Goal: Task Accomplishment & Management: Use online tool/utility

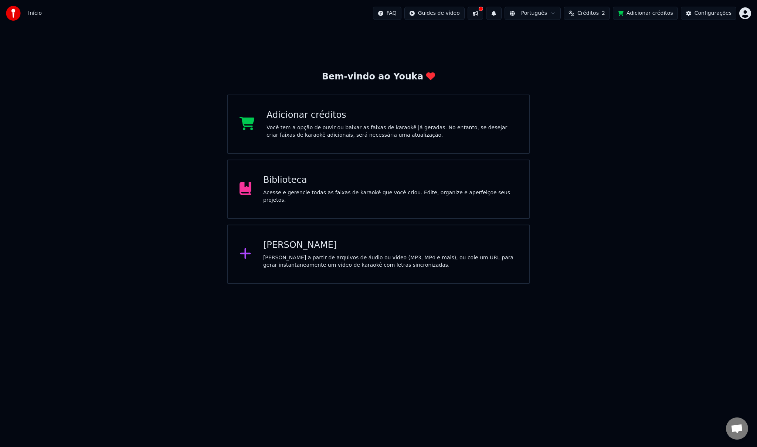
click at [319, 245] on div "[PERSON_NAME]" at bounding box center [390, 245] width 254 height 12
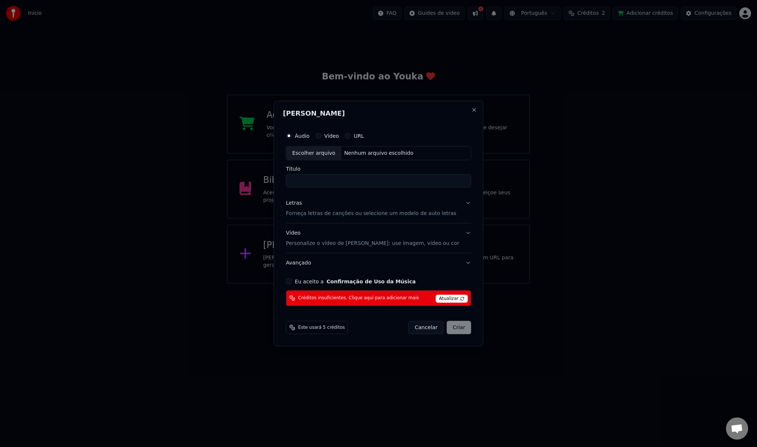
click at [411, 328] on button "Cancelar" at bounding box center [425, 327] width 35 height 13
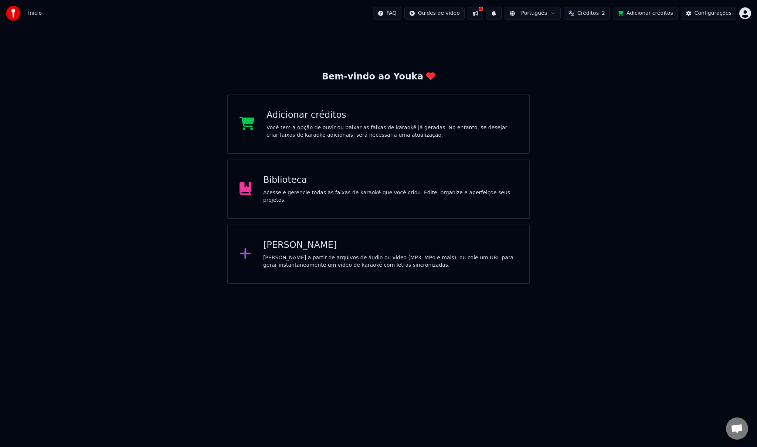
click at [456, 14] on html "Início FAQ Guides de vídeo Português Créditos 2 Adicionar créditos Configuraçõe…" at bounding box center [378, 142] width 757 height 284
click at [476, 74] on html "Início FAQ Guides de vídeo Português Créditos 2 Adicionar créditos Configuraçõe…" at bounding box center [378, 142] width 757 height 284
click at [384, 195] on div "Acesse e gerencie todas as faixas de karaokê que você criou. Edite, organize e …" at bounding box center [390, 196] width 254 height 15
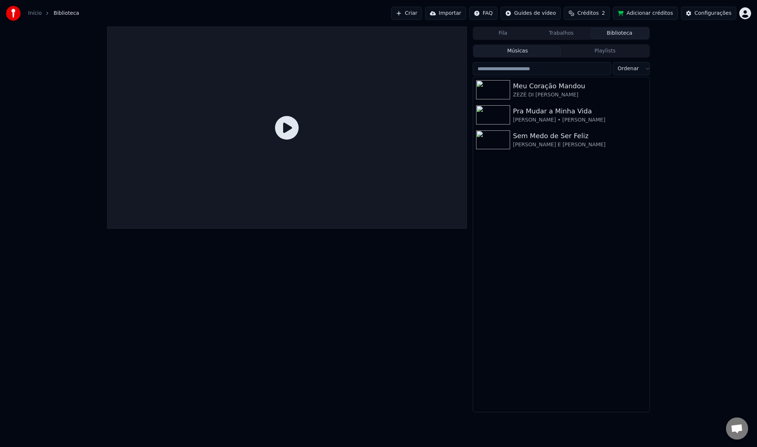
click at [466, 11] on button "Importar" at bounding box center [445, 13] width 41 height 13
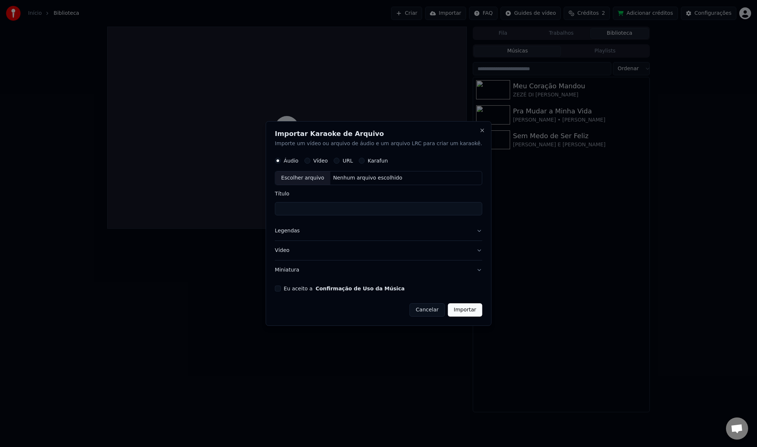
click at [330, 233] on button "Legendas" at bounding box center [378, 230] width 207 height 19
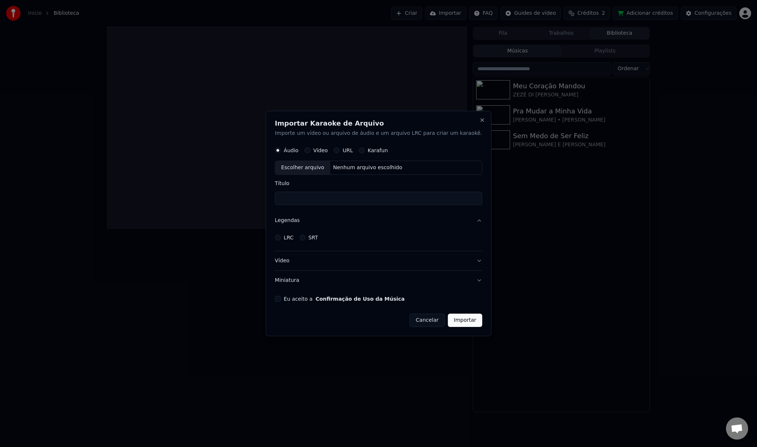
click at [322, 263] on button "Vídeo" at bounding box center [378, 260] width 207 height 19
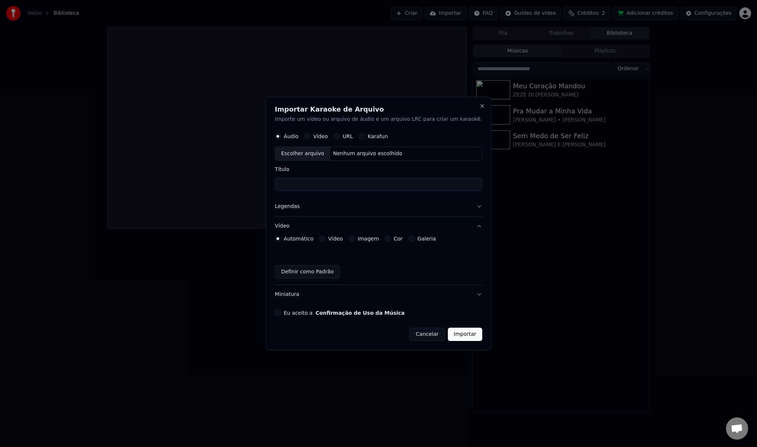
click at [296, 295] on button "Miniatura" at bounding box center [378, 294] width 207 height 19
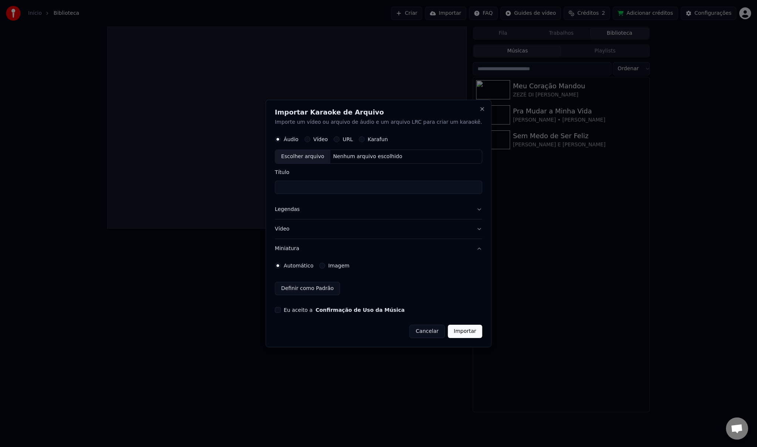
click at [316, 232] on button "Vídeo" at bounding box center [378, 229] width 207 height 19
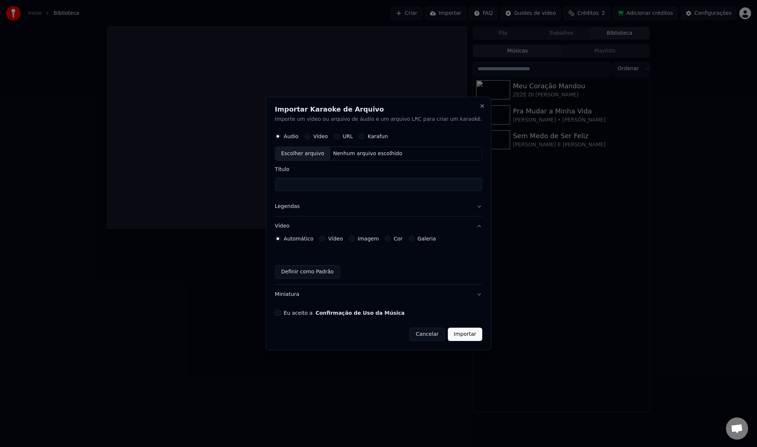
click at [355, 238] on button "Imagem" at bounding box center [352, 239] width 6 height 6
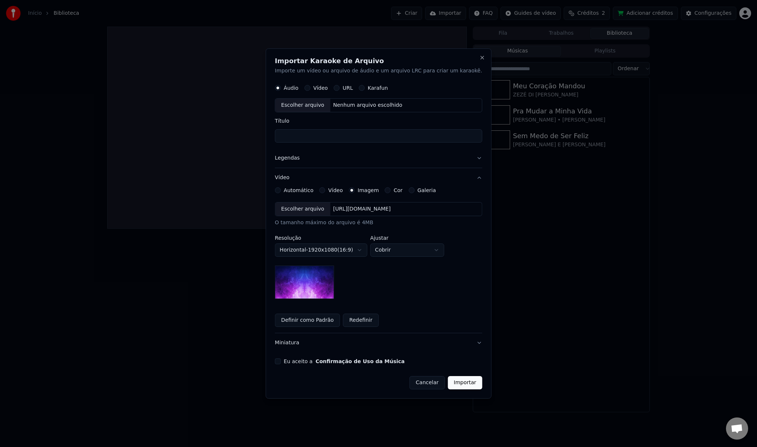
click at [426, 188] on label "Galeria" at bounding box center [426, 190] width 18 height 5
click at [414, 188] on button "Galeria" at bounding box center [411, 190] width 6 height 6
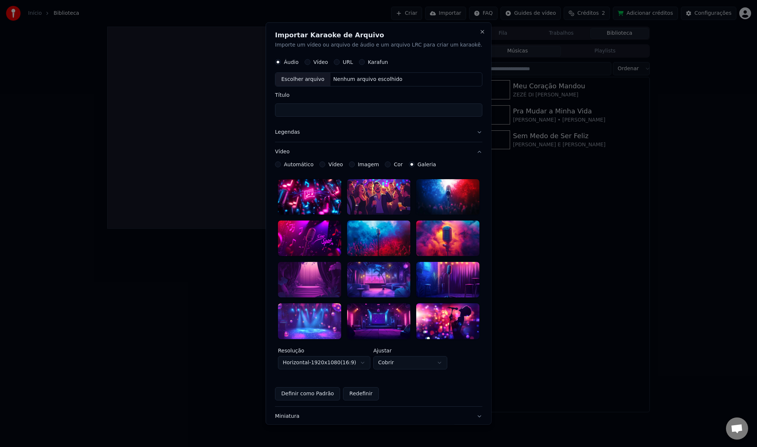
click at [372, 162] on label "Imagem" at bounding box center [368, 164] width 21 height 5
click at [355, 161] on button "Imagem" at bounding box center [352, 164] width 6 height 6
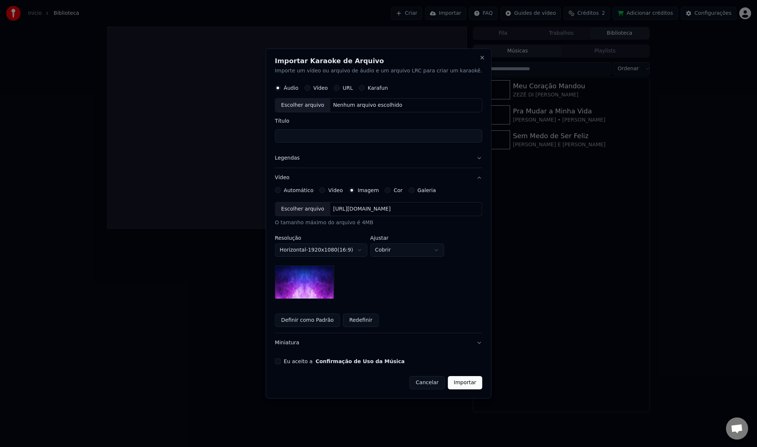
click at [336, 163] on button "Legendas" at bounding box center [378, 158] width 207 height 19
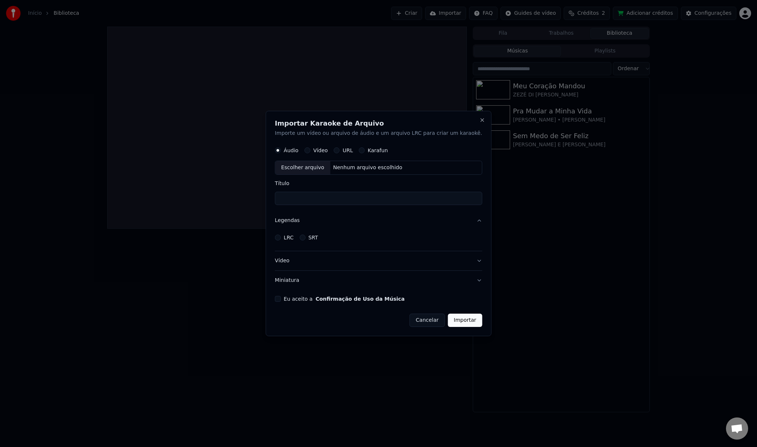
click at [340, 150] on button "URL" at bounding box center [337, 150] width 6 height 6
click at [365, 150] on button "Karafun" at bounding box center [362, 150] width 6 height 6
drag, startPoint x: 399, startPoint y: 152, endPoint x: 378, endPoint y: 150, distance: 21.1
click at [378, 150] on div "Áudio Vídeo URL Karafun" at bounding box center [378, 150] width 207 height 15
click at [417, 322] on button "Cancelar" at bounding box center [426, 320] width 35 height 13
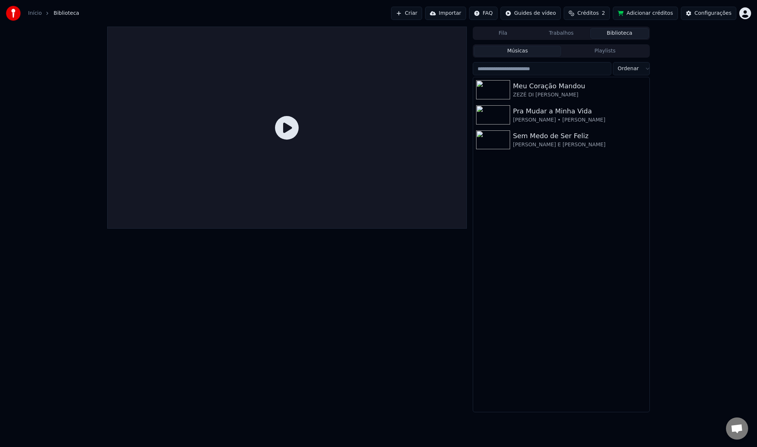
click at [422, 15] on button "Criar" at bounding box center [406, 13] width 31 height 13
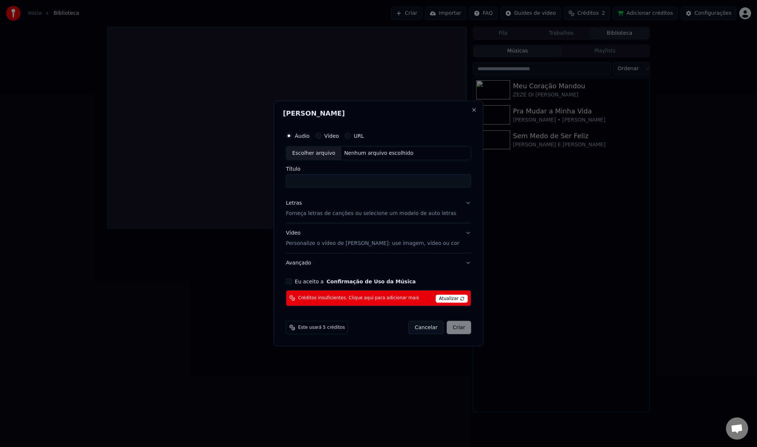
click at [441, 297] on span "Atualizar" at bounding box center [452, 299] width 32 height 8
click at [323, 330] on span "Este usará 5 créditos" at bounding box center [321, 327] width 47 height 6
click at [351, 137] on button "URL" at bounding box center [348, 136] width 6 height 6
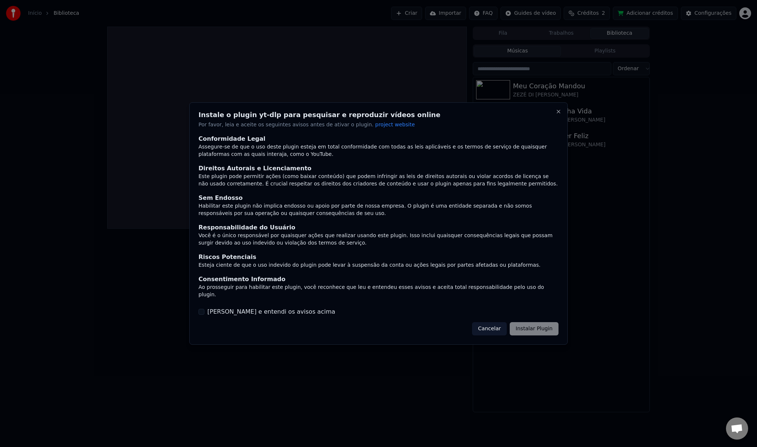
click at [498, 327] on button "Cancelar" at bounding box center [489, 328] width 35 height 13
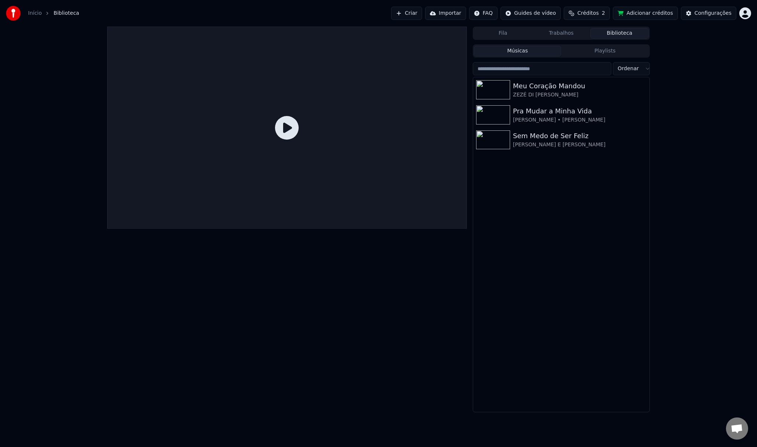
click at [422, 14] on button "Criar" at bounding box center [406, 13] width 31 height 13
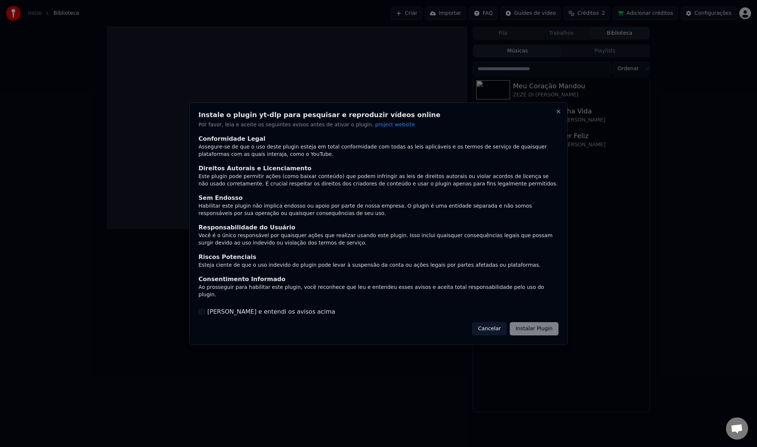
click at [495, 327] on button "Cancelar" at bounding box center [489, 328] width 35 height 13
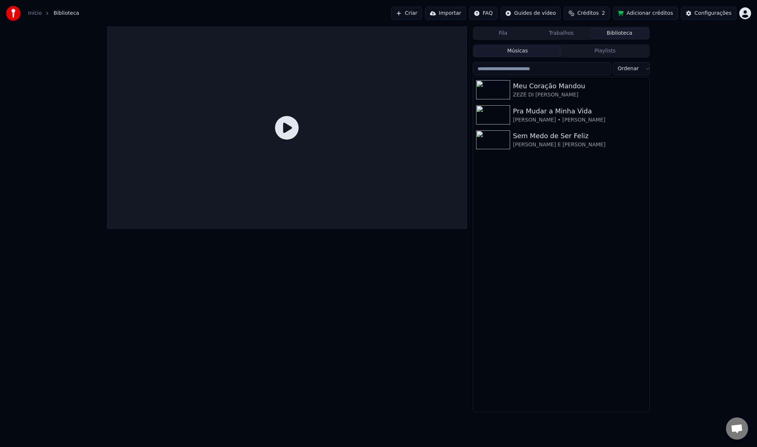
click at [422, 14] on button "Criar" at bounding box center [406, 13] width 31 height 13
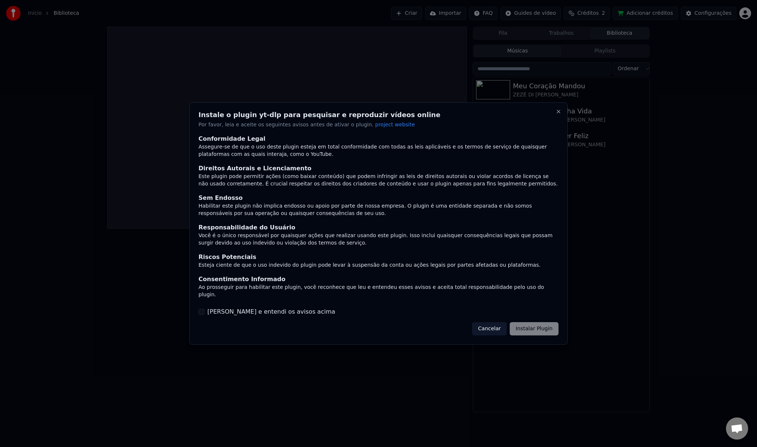
click at [207, 309] on div "[PERSON_NAME] e entendi os avisos acima" at bounding box center [378, 311] width 360 height 9
click at [204, 309] on div "[PERSON_NAME] e entendi os avisos acima" at bounding box center [378, 311] width 360 height 9
click at [200, 309] on button "[PERSON_NAME] e entendi os avisos acima" at bounding box center [201, 312] width 6 height 6
click at [494, 324] on button "Cancelar" at bounding box center [489, 328] width 35 height 13
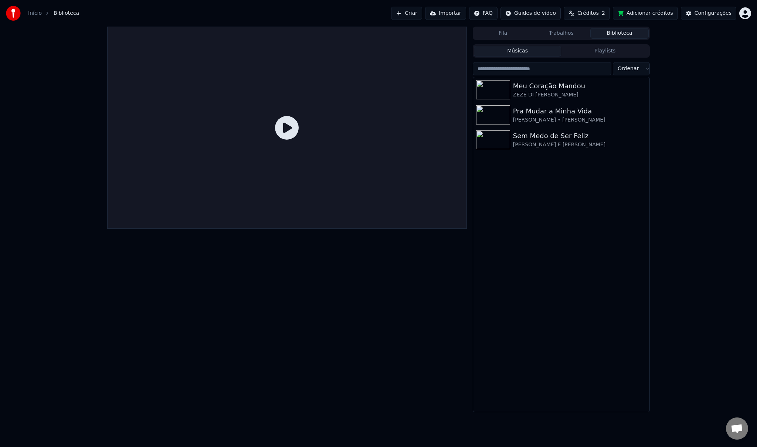
click at [521, 267] on div "Meu Coração [PERSON_NAME] [PERSON_NAME] a [PERSON_NAME] [PERSON_NAME] • [PERSON…" at bounding box center [561, 244] width 176 height 335
click at [456, 18] on button "Importar" at bounding box center [445, 13] width 41 height 13
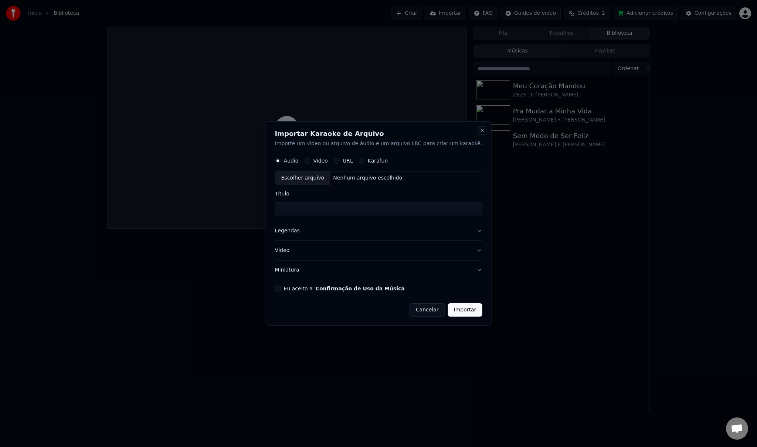
click at [479, 130] on button "Close" at bounding box center [482, 131] width 6 height 6
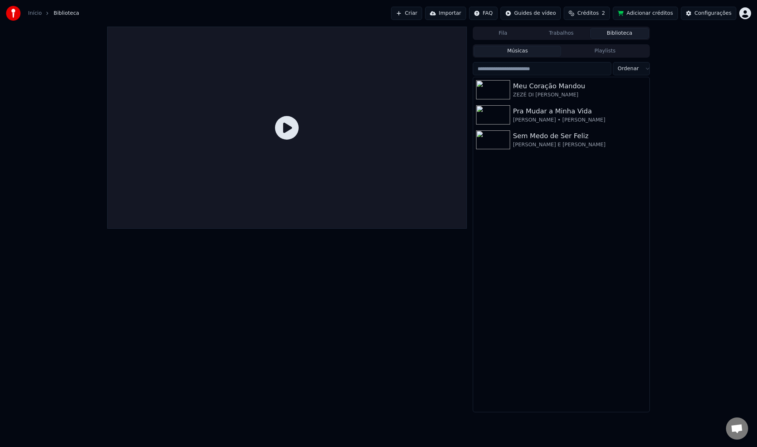
click at [422, 19] on button "Criar" at bounding box center [406, 13] width 31 height 13
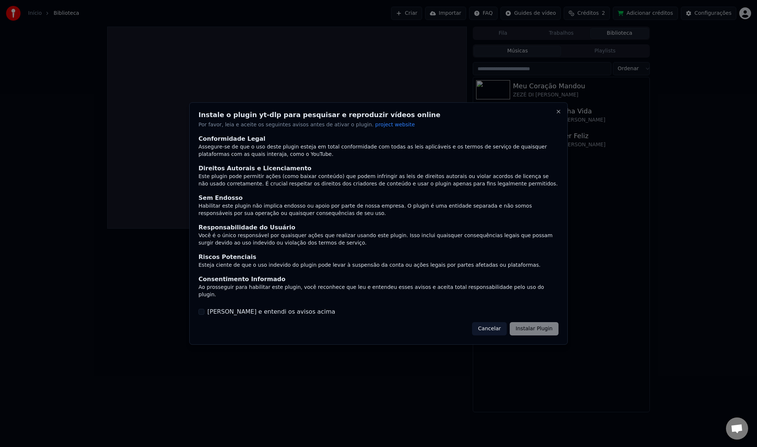
click at [252, 309] on label "[PERSON_NAME] e entendi os avisos acima" at bounding box center [271, 311] width 128 height 9
click at [204, 309] on button "[PERSON_NAME] e entendi os avisos acima" at bounding box center [201, 312] width 6 height 6
click at [523, 325] on button "Instalar Plugin" at bounding box center [534, 328] width 49 height 13
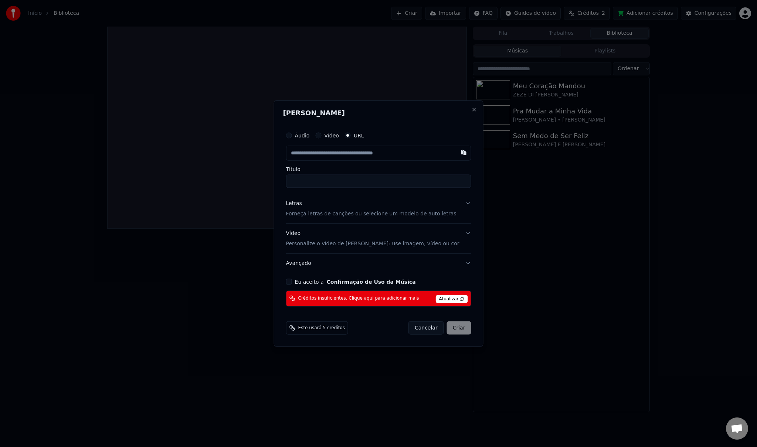
click at [303, 137] on div "Áudio" at bounding box center [298, 136] width 24 height 6
click at [292, 136] on button "Áudio" at bounding box center [289, 136] width 6 height 6
click at [460, 203] on button "Letras Forneça letras de canções ou selecione um modelo de auto letras" at bounding box center [378, 209] width 185 height 30
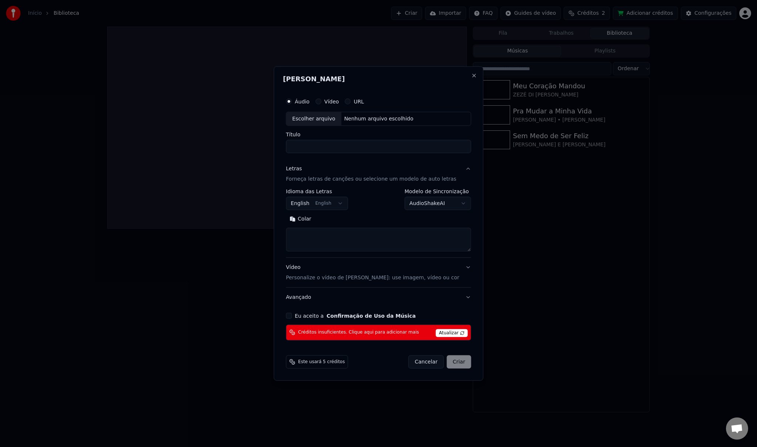
click at [411, 204] on body "**********" at bounding box center [378, 223] width 757 height 447
click at [458, 205] on body "**********" at bounding box center [378, 223] width 757 height 447
click at [471, 75] on button "Close" at bounding box center [474, 76] width 6 height 6
select select
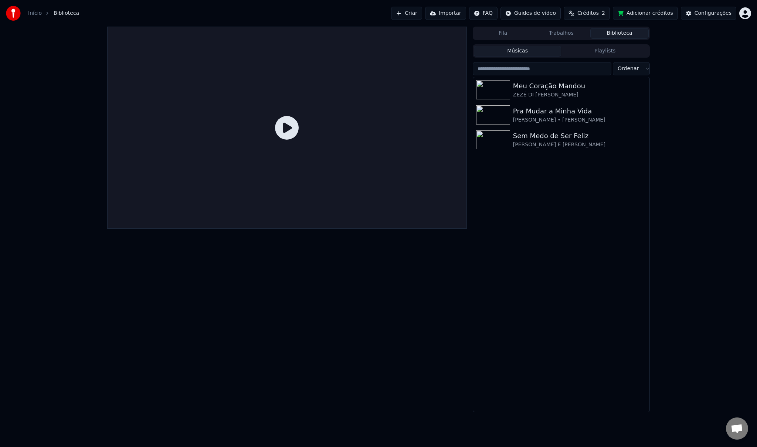
click at [596, 13] on span "Créditos" at bounding box center [587, 13] width 21 height 7
click at [747, 14] on html "Início Biblioteca Criar Importar FAQ Guides de vídeo Créditos 2 Adicionar crédi…" at bounding box center [378, 223] width 757 height 447
click at [596, 10] on html "Início Biblioteca Criar Importar FAQ Guides de vídeo Créditos 2 Adicionar crédi…" at bounding box center [378, 223] width 757 height 447
click at [597, 13] on span "Créditos" at bounding box center [587, 13] width 21 height 7
click at [594, 69] on button "Atualizar" at bounding box center [594, 68] width 41 height 13
